Goal: Information Seeking & Learning: Learn about a topic

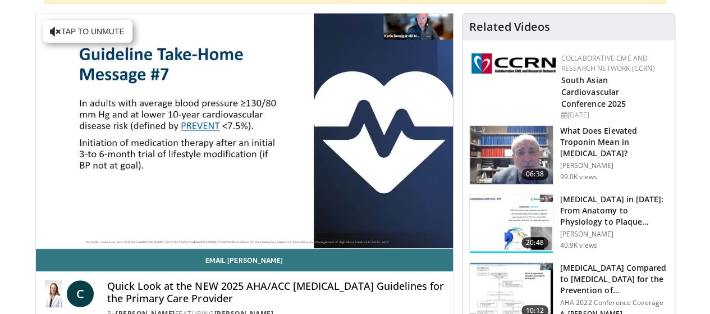
scroll to position [116, 0]
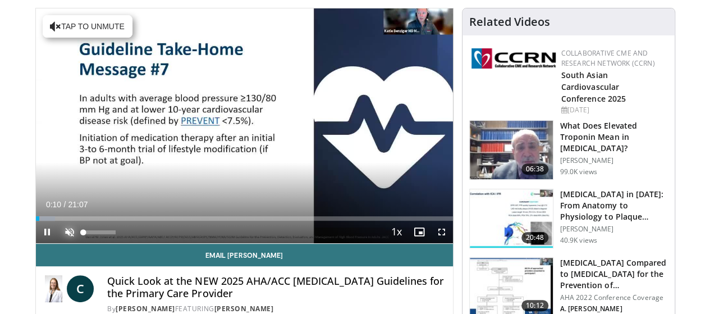
click at [58, 243] on span "Video Player" at bounding box center [69, 232] width 22 height 22
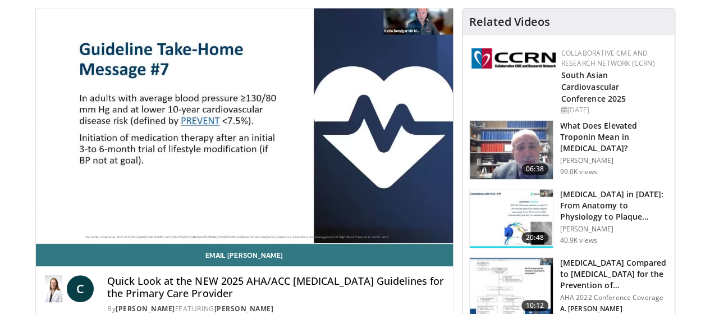
click at [200, 232] on div "10 seconds Tap to unmute" at bounding box center [244, 125] width 417 height 235
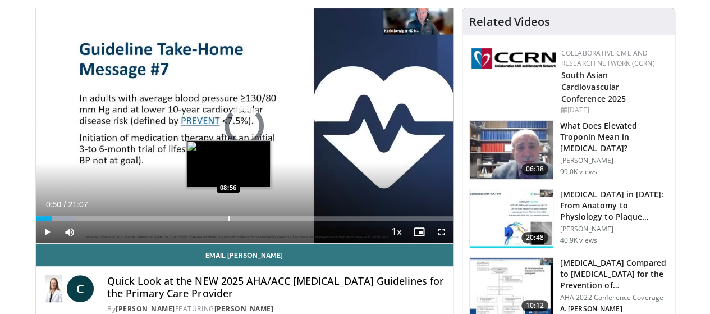
click at [200, 221] on div "Loaded : 9.39% 00:50 08:56" at bounding box center [244, 215] width 417 height 11
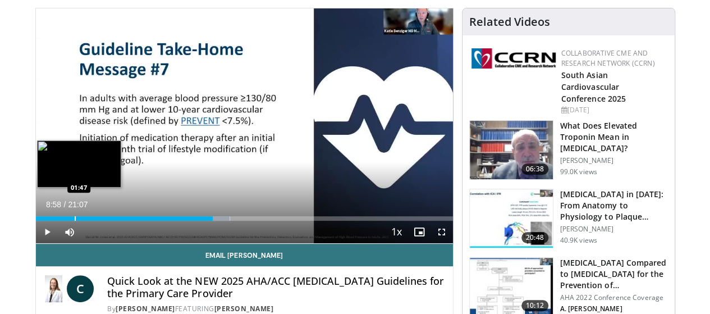
click at [75, 221] on div "Progress Bar" at bounding box center [75, 218] width 1 height 4
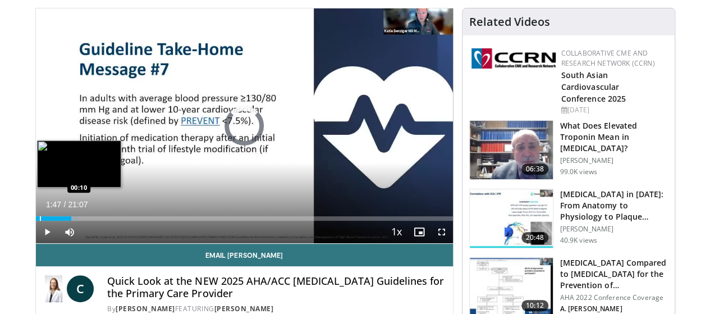
click at [36, 221] on div "Loaded : 10.26% 00:10 00:10" at bounding box center [244, 218] width 417 height 4
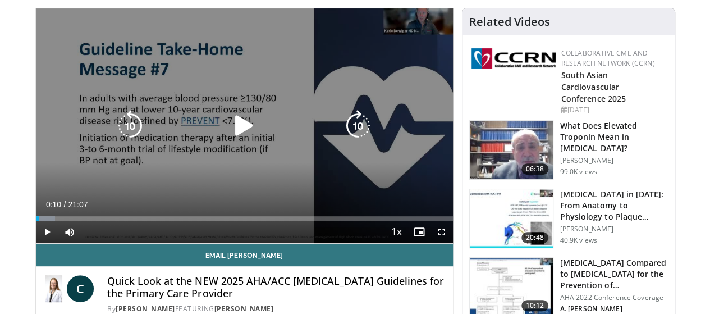
click at [235, 128] on icon "Video Player" at bounding box center [243, 125] width 31 height 31
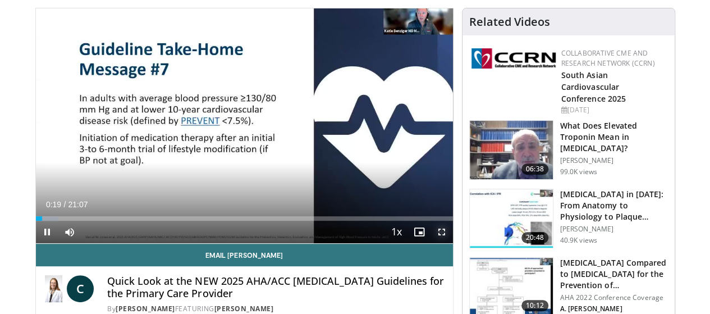
click at [452, 243] on span "Video Player" at bounding box center [441, 232] width 22 height 22
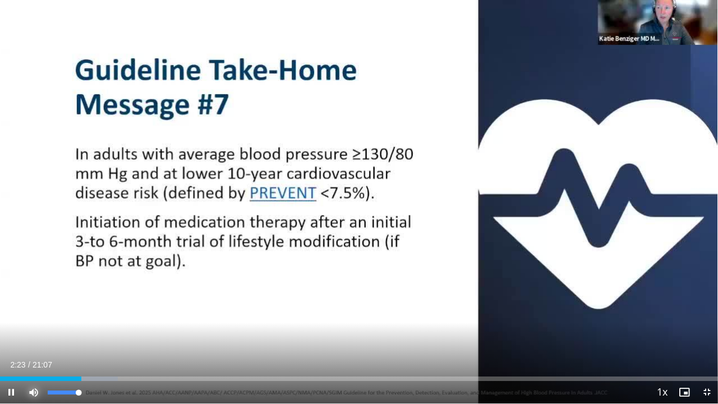
click at [43, 313] on span "Video Player" at bounding box center [33, 392] width 22 height 22
click at [36, 313] on span "Video Player" at bounding box center [33, 392] width 22 height 22
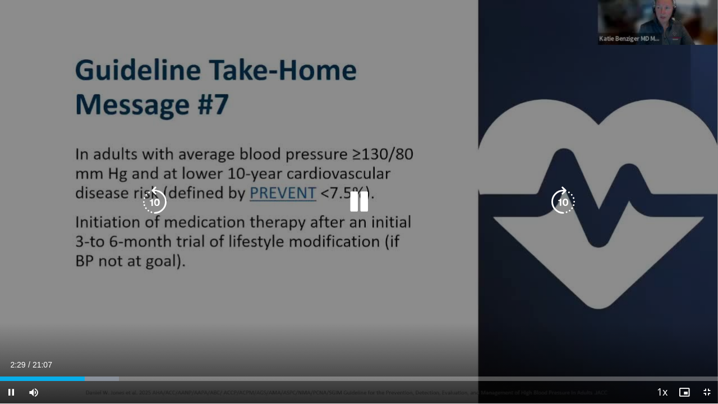
click at [707, 313] on video-js "**********" at bounding box center [359, 202] width 718 height 404
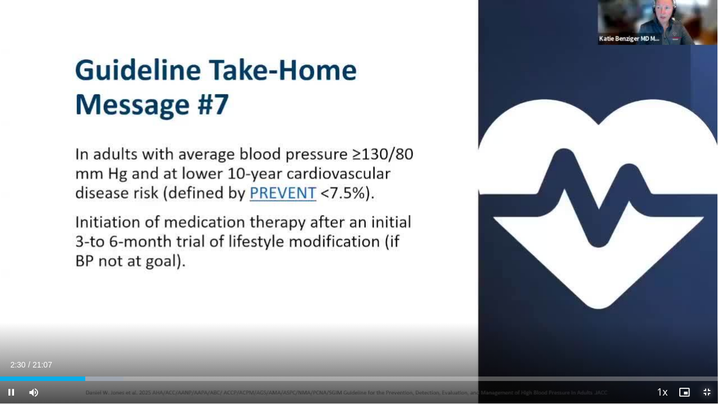
click at [708, 313] on span "Video Player" at bounding box center [707, 392] width 22 height 22
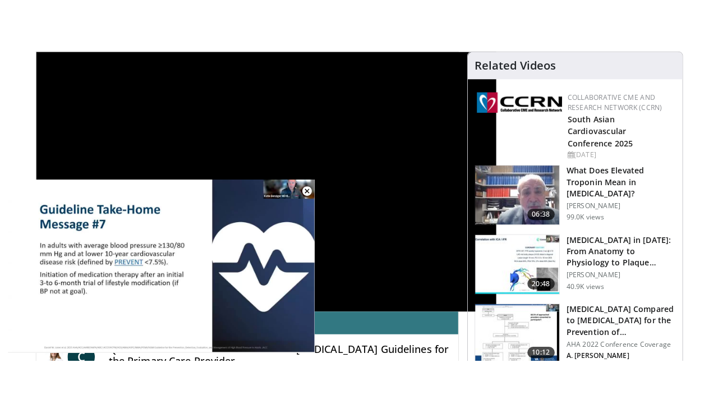
scroll to position [390, 0]
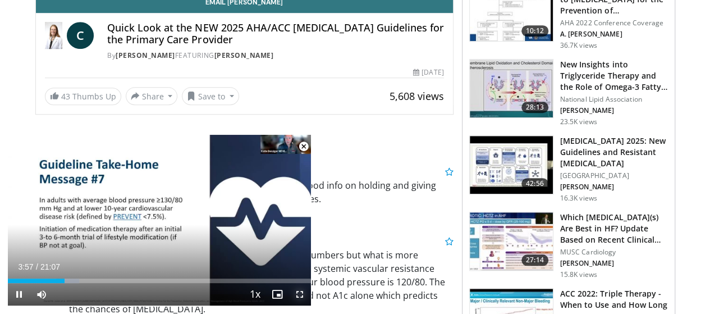
click at [301, 293] on span "Video Player" at bounding box center [299, 294] width 22 height 22
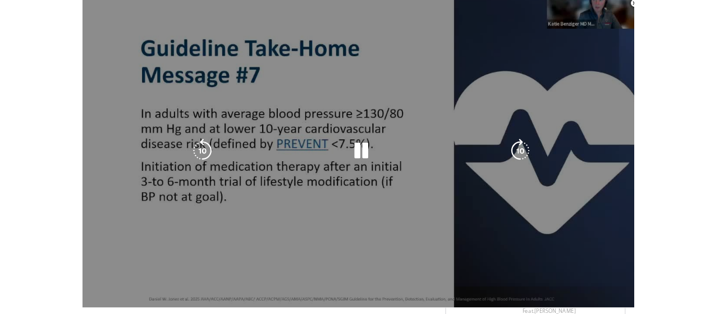
scroll to position [134, 0]
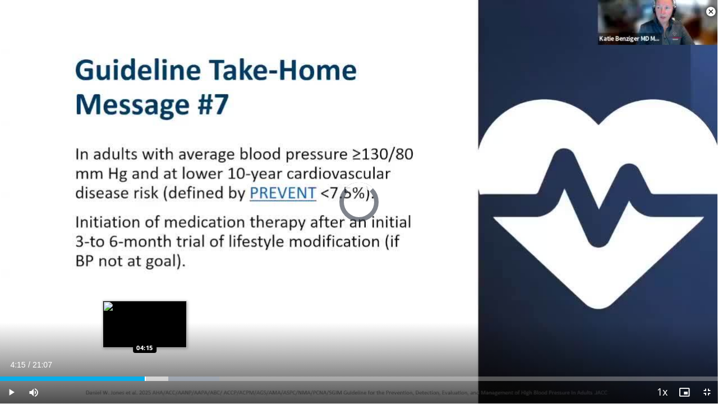
click at [145, 313] on div "Loaded : 30.53% 04:15 04:15" at bounding box center [359, 378] width 718 height 4
click at [138, 313] on div "04:18" at bounding box center [69, 378] width 138 height 4
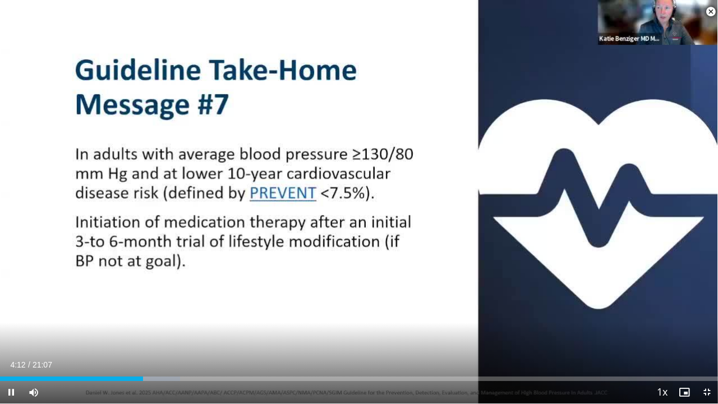
click at [156, 313] on video-js "**********" at bounding box center [359, 202] width 718 height 404
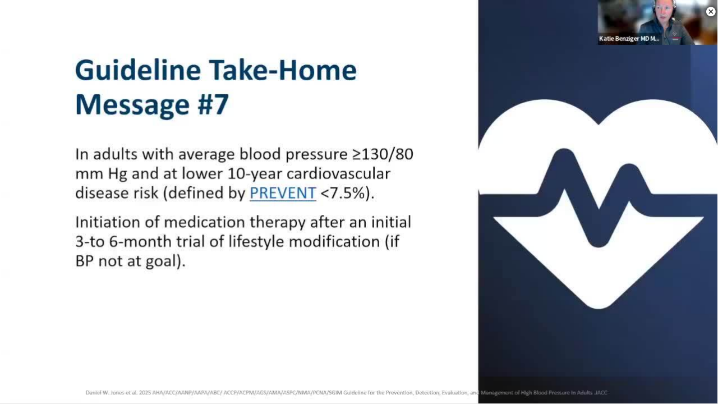
click at [154, 313] on div "10 seconds Tap to unmute" at bounding box center [359, 201] width 718 height 403
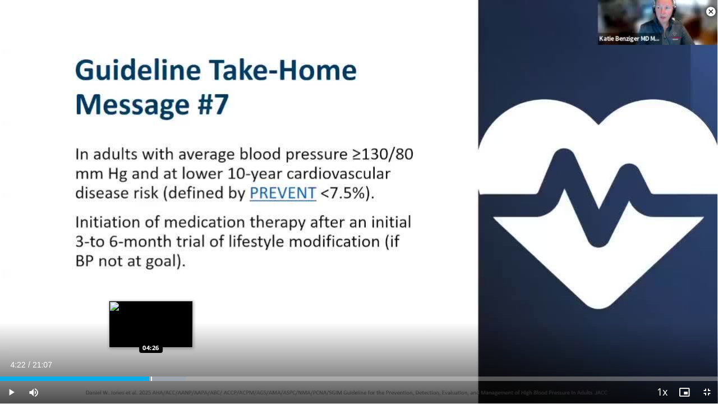
click at [151, 313] on div "Progress Bar" at bounding box center [151, 378] width 1 height 4
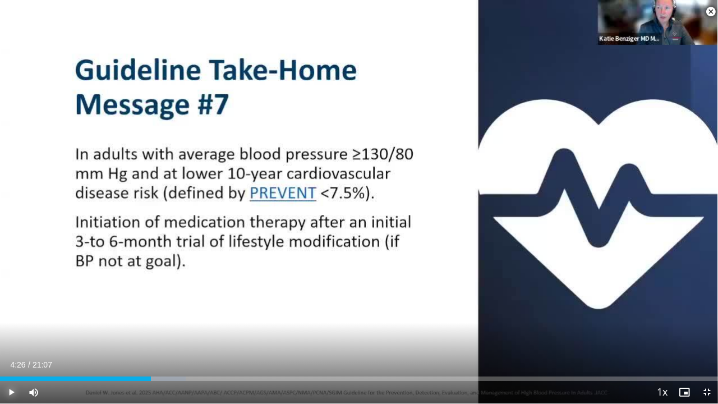
click at [11, 313] on span "Video Player" at bounding box center [11, 392] width 22 height 22
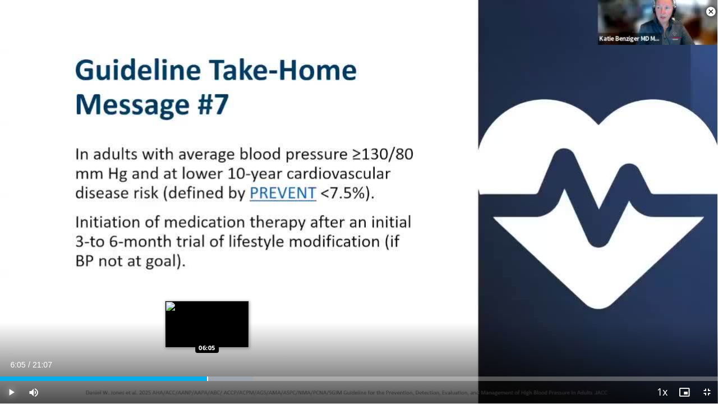
click at [207, 313] on div "Progress Bar" at bounding box center [207, 378] width 1 height 4
click at [205, 313] on div "Progress Bar" at bounding box center [205, 378] width 1 height 4
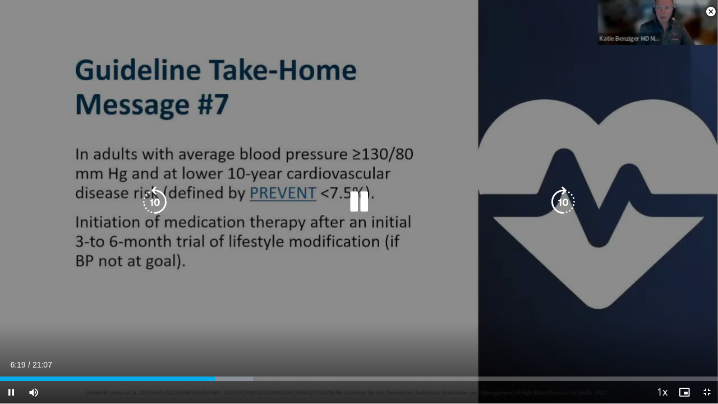
click at [213, 313] on div "10 seconds Tap to unmute" at bounding box center [359, 201] width 718 height 403
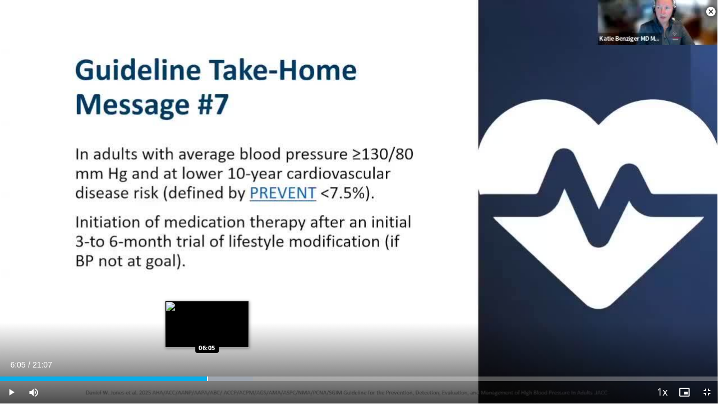
click at [207, 313] on div "Progress Bar" at bounding box center [207, 378] width 1 height 4
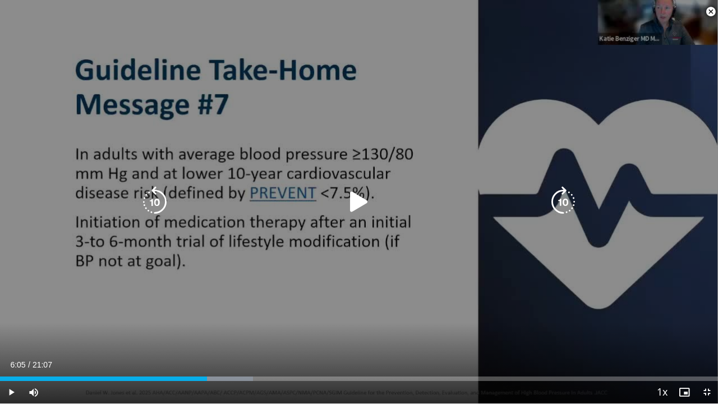
click at [364, 206] on icon "Video Player" at bounding box center [358, 201] width 31 height 31
click at [362, 202] on icon "Video Player" at bounding box center [358, 201] width 31 height 31
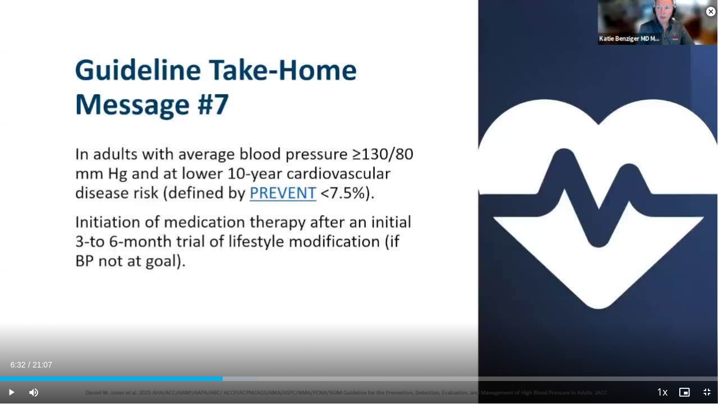
click at [362, 202] on div "10 seconds Tap to unmute" at bounding box center [359, 201] width 718 height 403
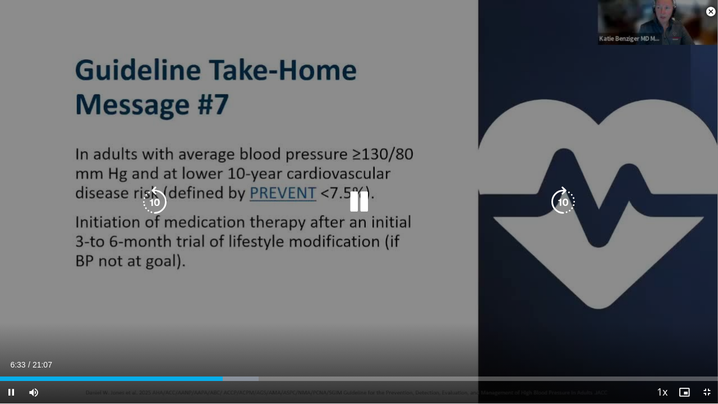
click at [354, 203] on icon "Video Player" at bounding box center [358, 201] width 31 height 31
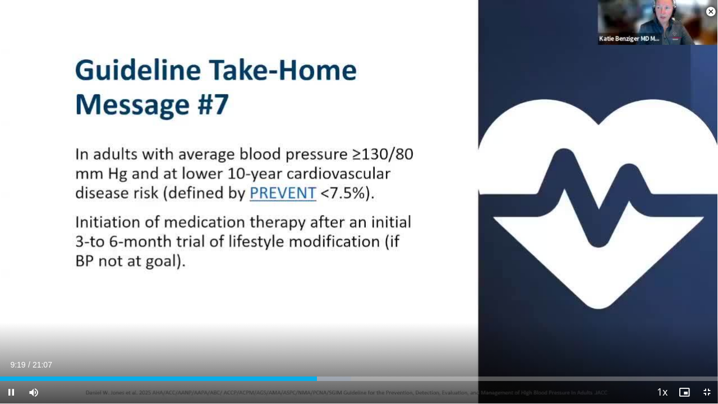
click at [668, 310] on div "10 seconds Tap to unmute" at bounding box center [359, 201] width 718 height 403
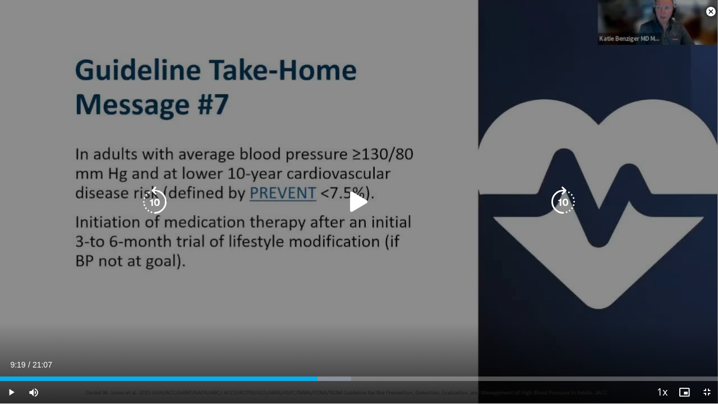
click at [668, 310] on div "10 seconds Tap to unmute" at bounding box center [359, 201] width 718 height 403
click at [351, 204] on icon "Video Player" at bounding box center [358, 201] width 31 height 31
click at [357, 205] on icon "Video Player" at bounding box center [358, 201] width 31 height 31
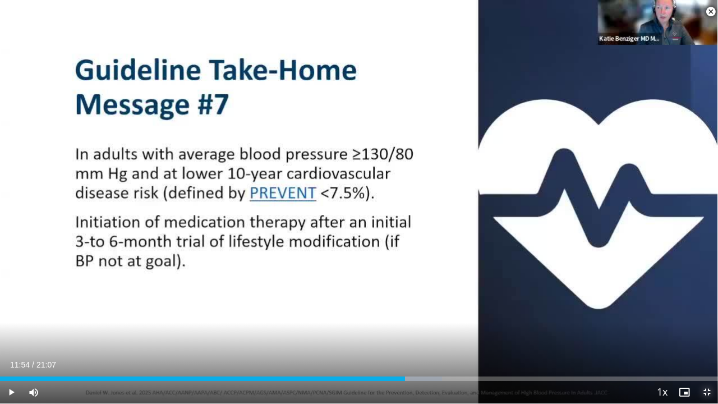
click at [706, 313] on span "Video Player" at bounding box center [707, 392] width 22 height 22
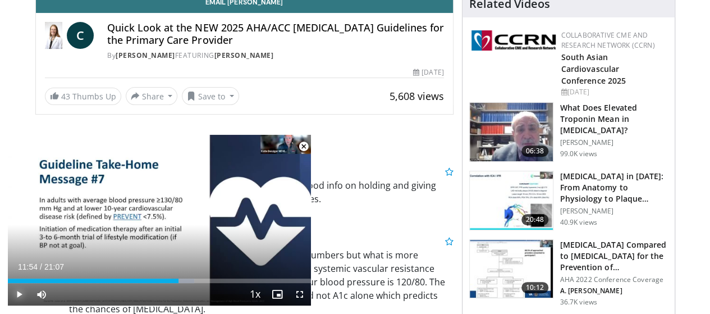
click at [19, 292] on span "Video Player" at bounding box center [19, 294] width 22 height 22
click at [304, 295] on span "Video Player" at bounding box center [299, 294] width 22 height 22
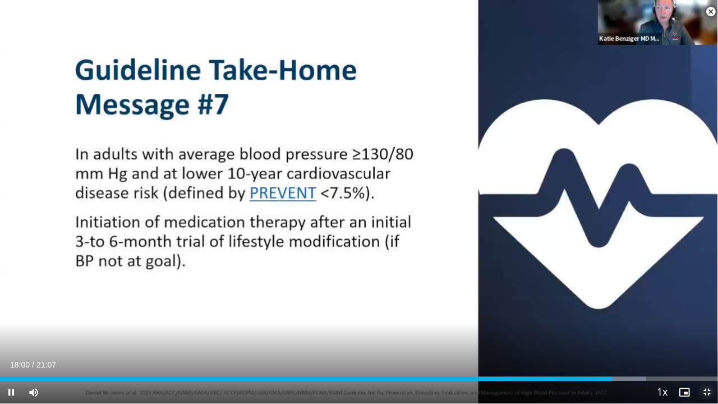
click at [701, 313] on span "Video Player" at bounding box center [707, 392] width 22 height 22
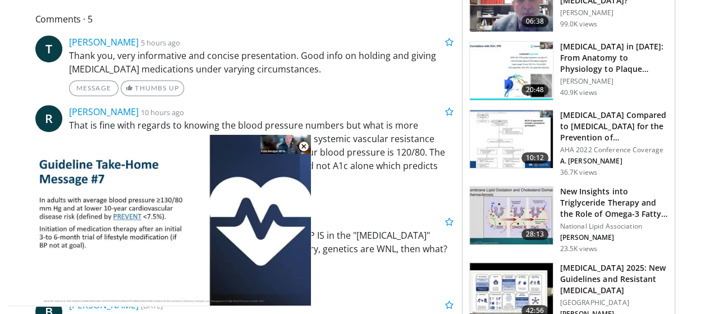
scroll to position [268, 0]
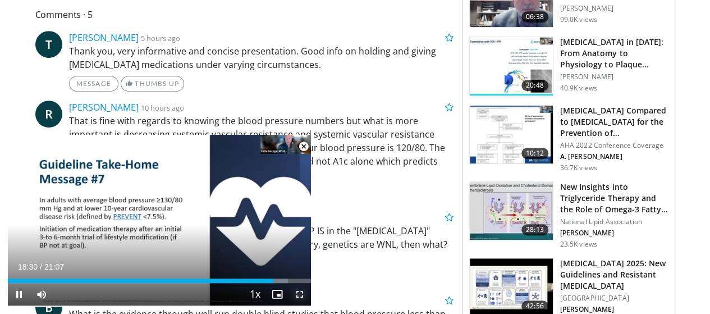
click at [300, 293] on span "Video Player" at bounding box center [299, 294] width 22 height 22
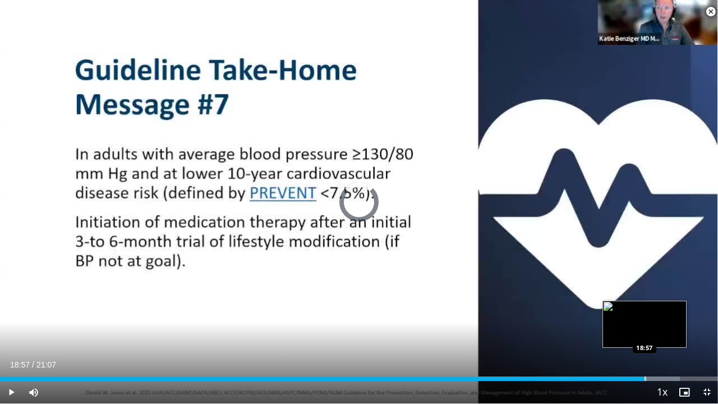
click at [645, 313] on div "Progress Bar" at bounding box center [645, 378] width 1 height 4
click at [656, 313] on div "Loaded : 94.71% 19:00 19:18" at bounding box center [359, 378] width 718 height 4
click at [656, 313] on div "Loaded : 96.29% 19:17 19:18" at bounding box center [359, 378] width 718 height 4
click at [658, 313] on div "Progress Bar" at bounding box center [658, 378] width 1 height 4
click at [651, 313] on div "19:08" at bounding box center [325, 378] width 651 height 4
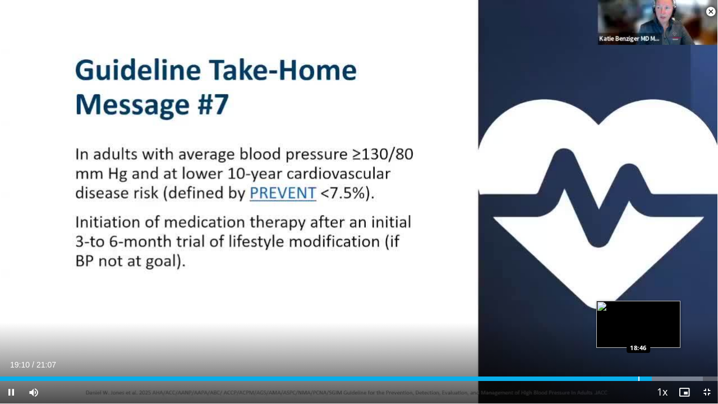
click at [639, 313] on div "Progress Bar" at bounding box center [639, 378] width 1 height 4
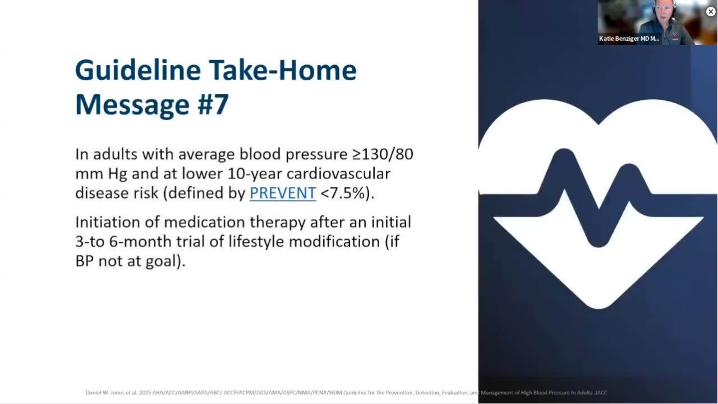
click at [709, 313] on div "10 seconds Tap to unmute" at bounding box center [359, 201] width 718 height 403
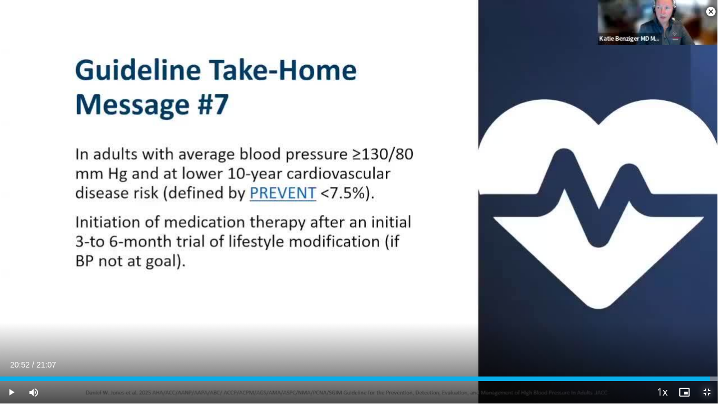
click at [708, 313] on span "Video Player" at bounding box center [707, 392] width 22 height 22
